Goal: Information Seeking & Learning: Learn about a topic

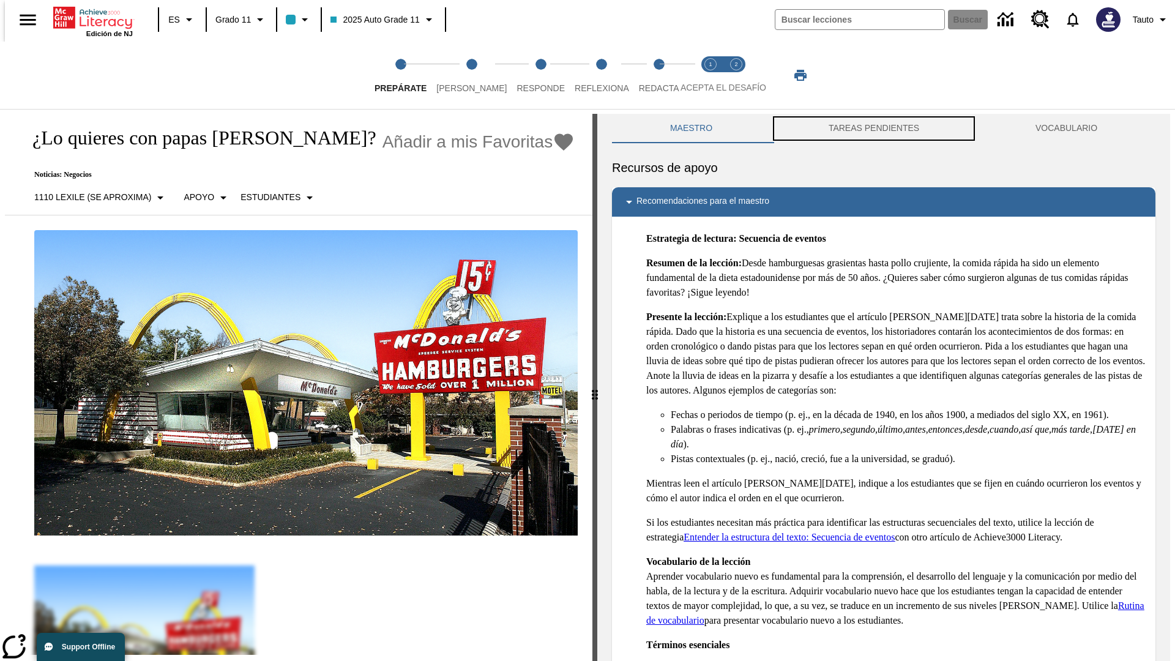
click at [874, 129] on button "TAREAS PENDIENTES" at bounding box center [873, 128] width 207 height 29
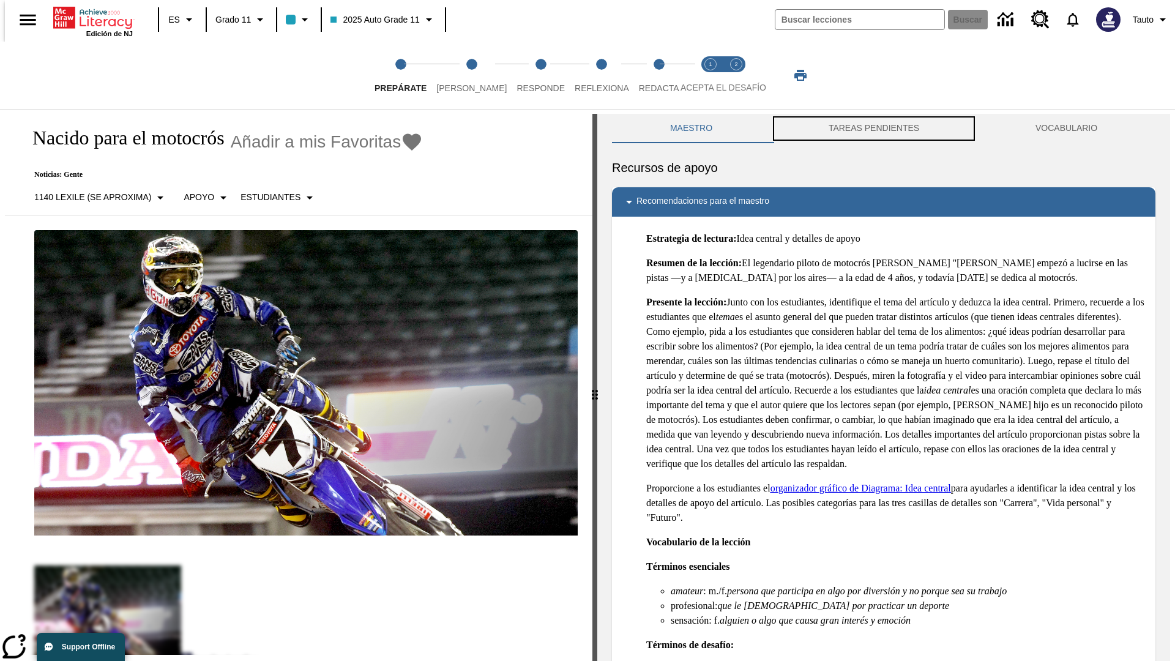
click at [874, 129] on button "TAREAS PENDIENTES" at bounding box center [873, 128] width 207 height 29
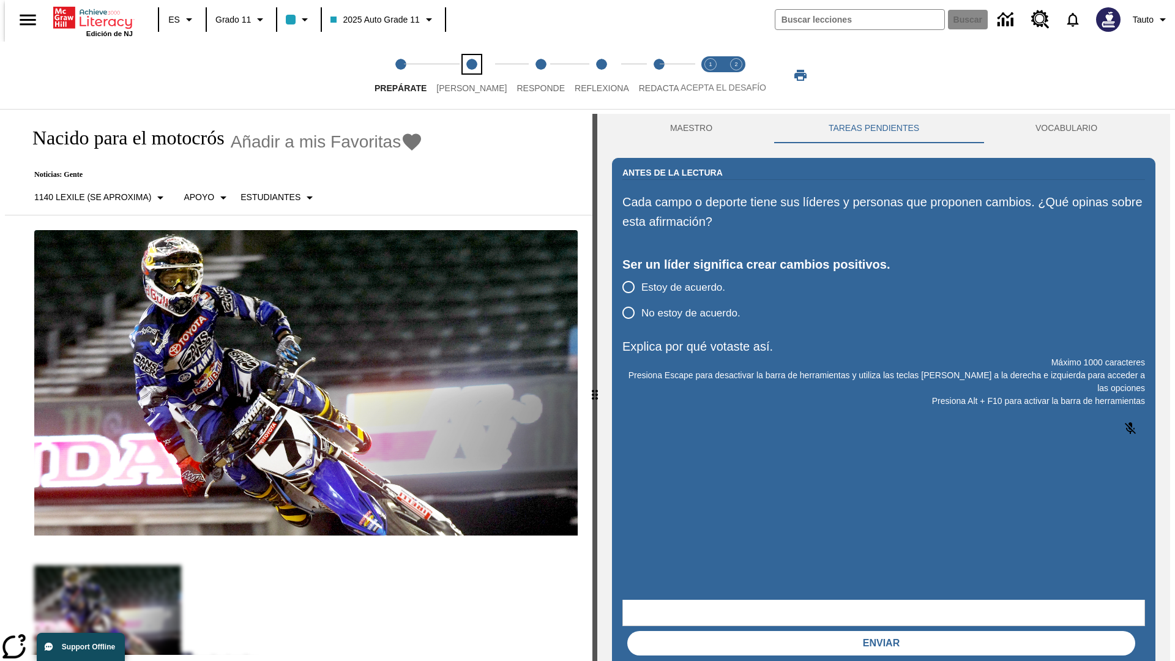
click at [461, 75] on span "[PERSON_NAME]" at bounding box center [471, 83] width 70 height 22
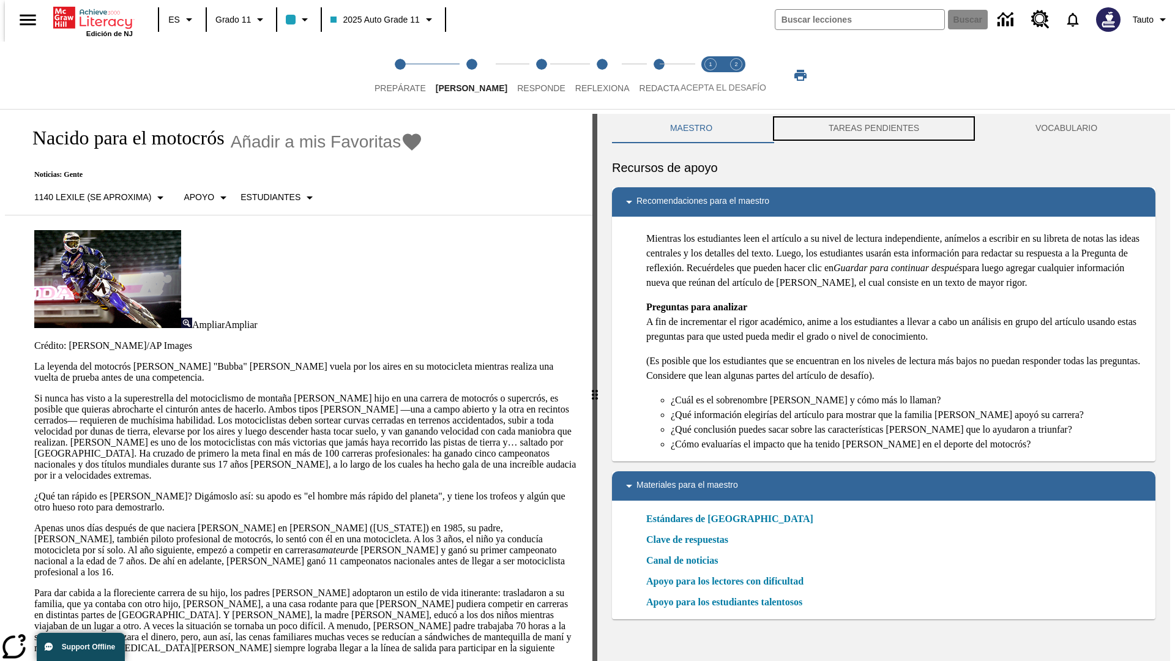
scroll to position [1, 0]
click at [874, 129] on button "TAREAS PENDIENTES" at bounding box center [873, 127] width 207 height 29
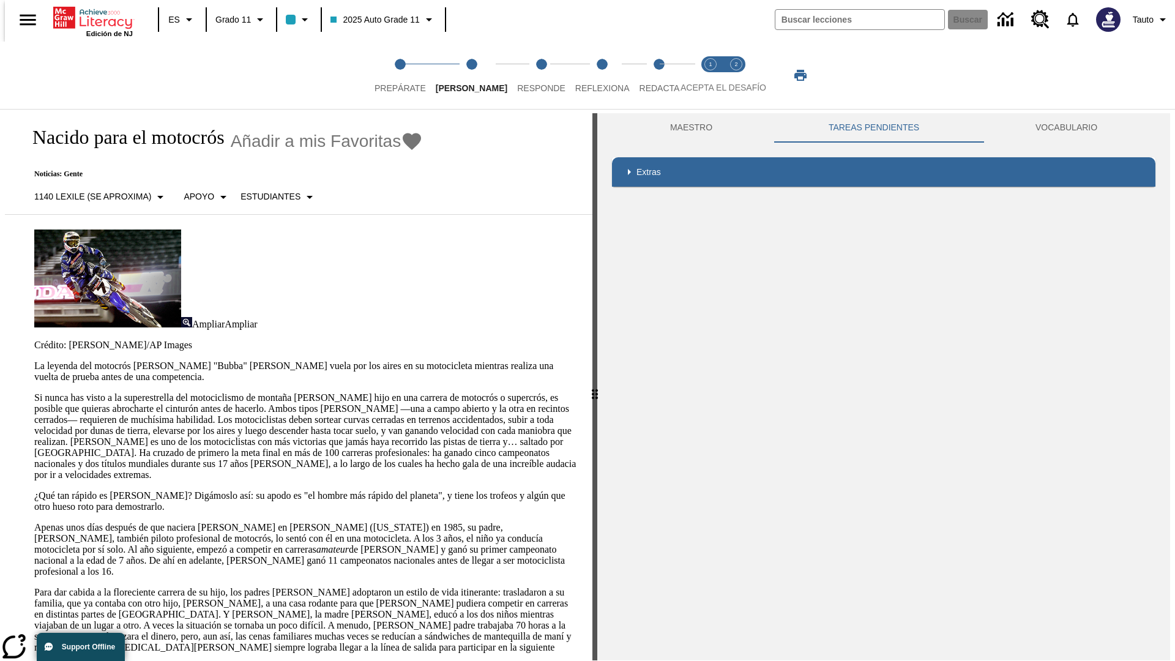
click at [34, 392] on p "Si nunca has visto a la superestrella del motociclismo de montaña James Stewart…" at bounding box center [305, 436] width 543 height 88
